Goal: Information Seeking & Learning: Learn about a topic

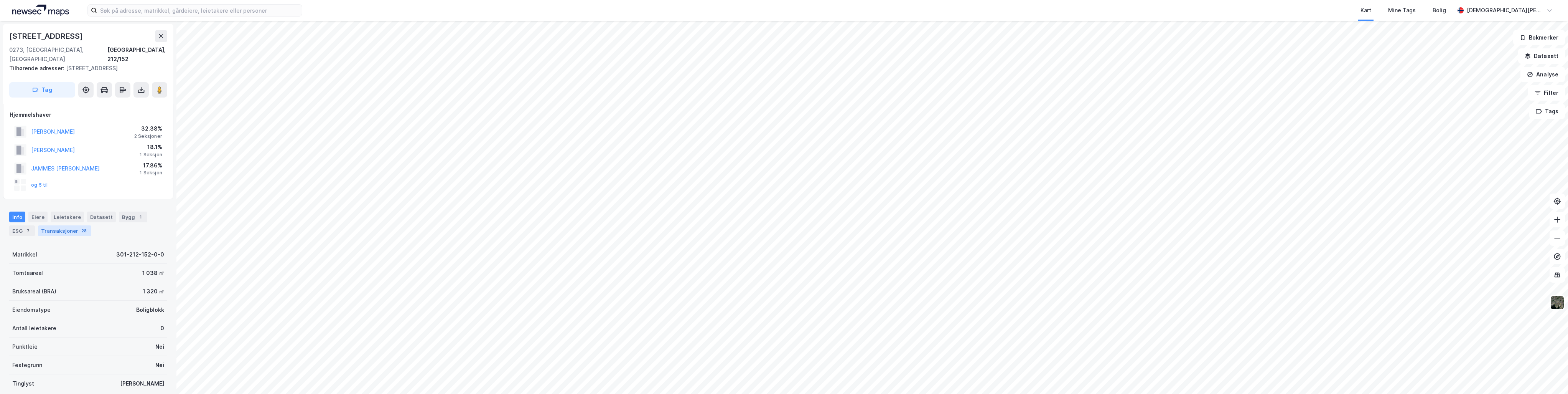
click at [52, 225] on div "Transaksjoner 28" at bounding box center [65, 231] width 54 height 11
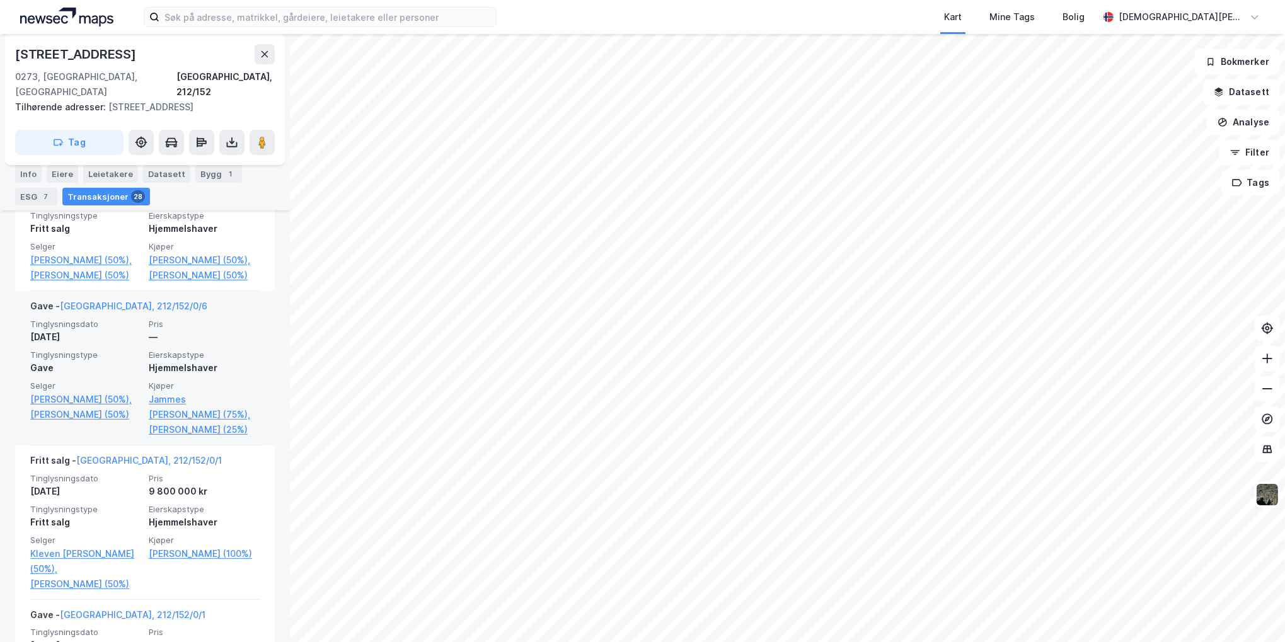
scroll to position [441, 0]
